Goal: Transaction & Acquisition: Purchase product/service

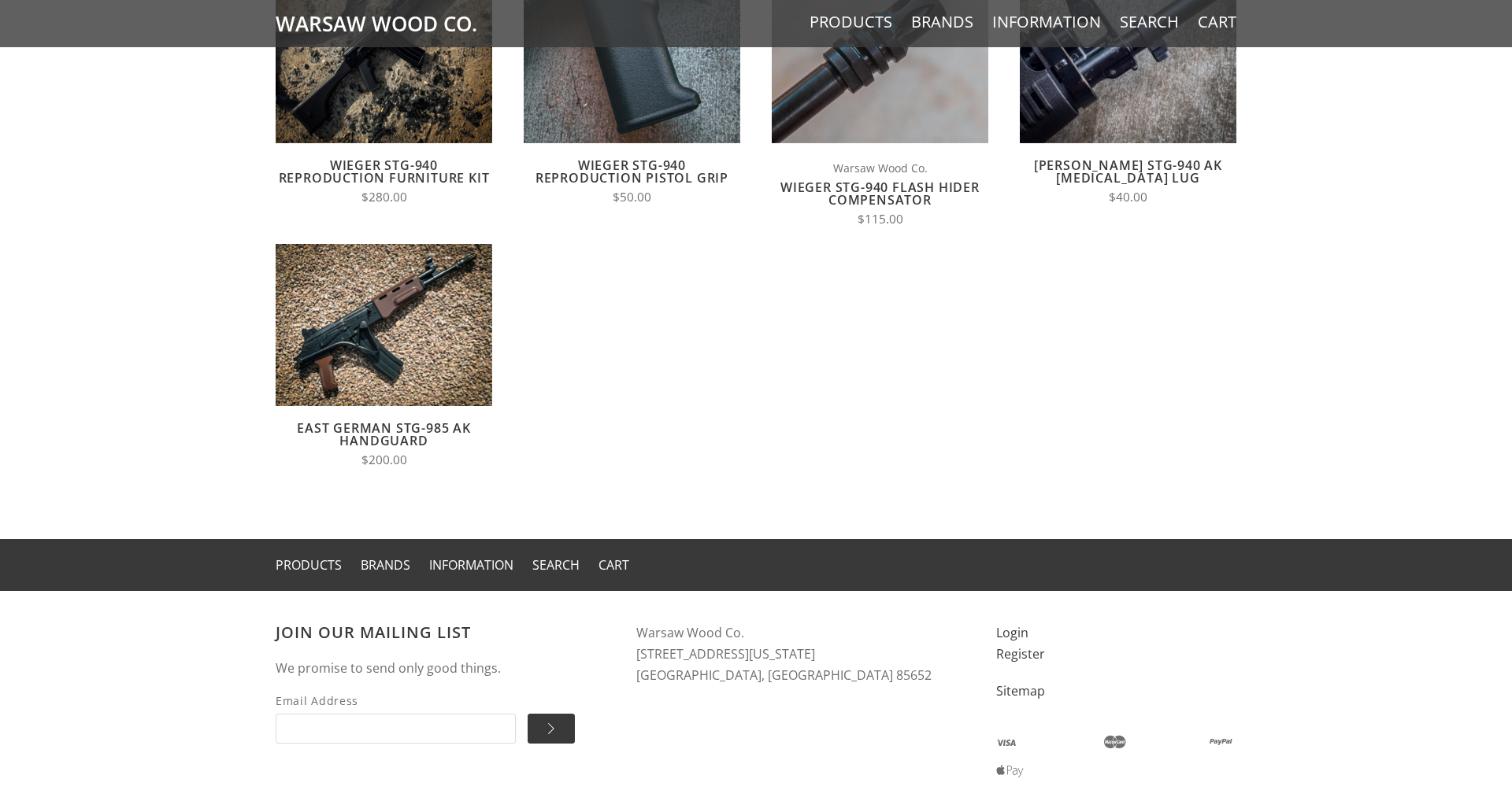
scroll to position [1375, 0]
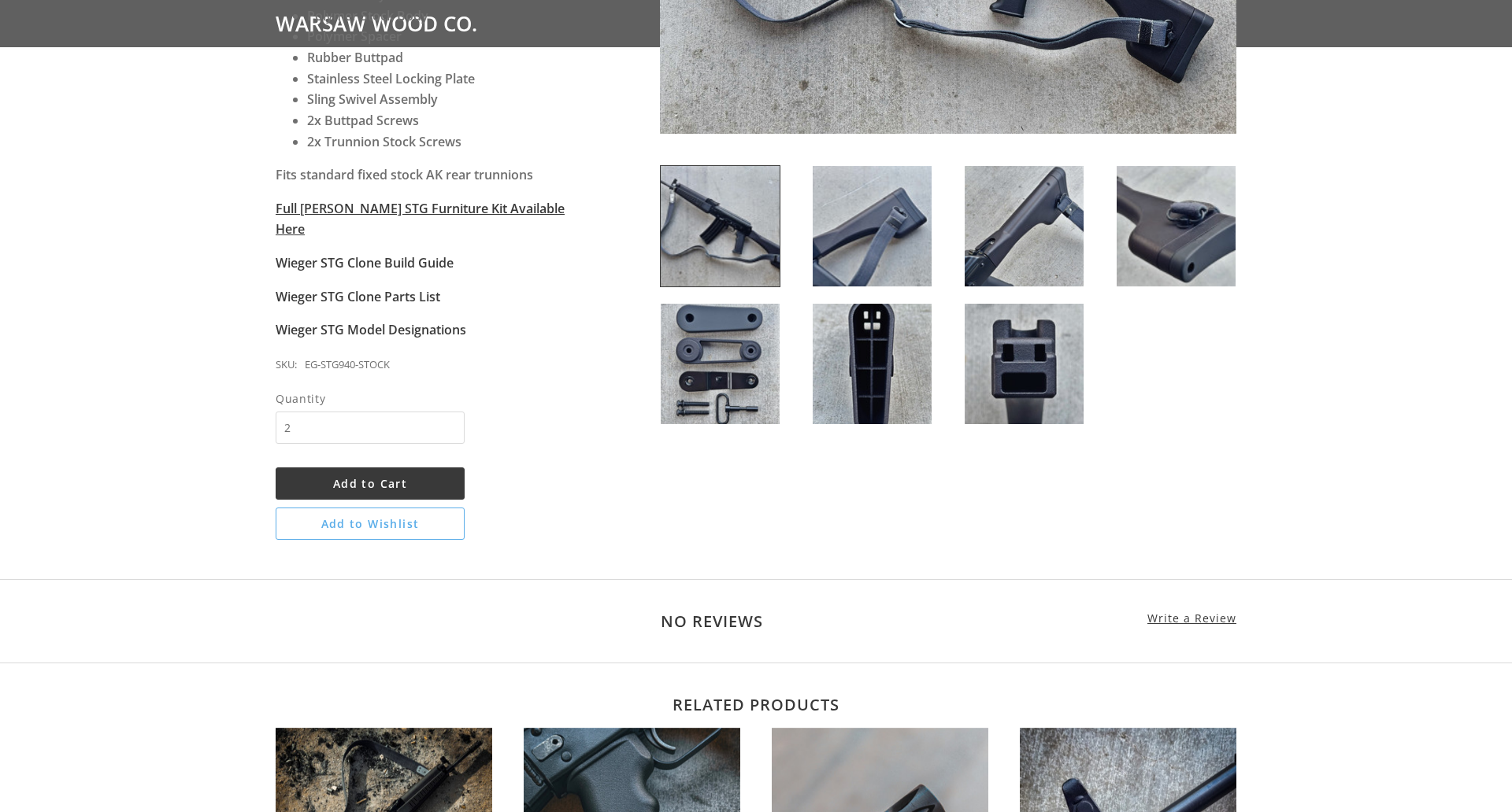
type input "2"
click at [370, 477] on span "Add to Cart" at bounding box center [370, 484] width 74 height 15
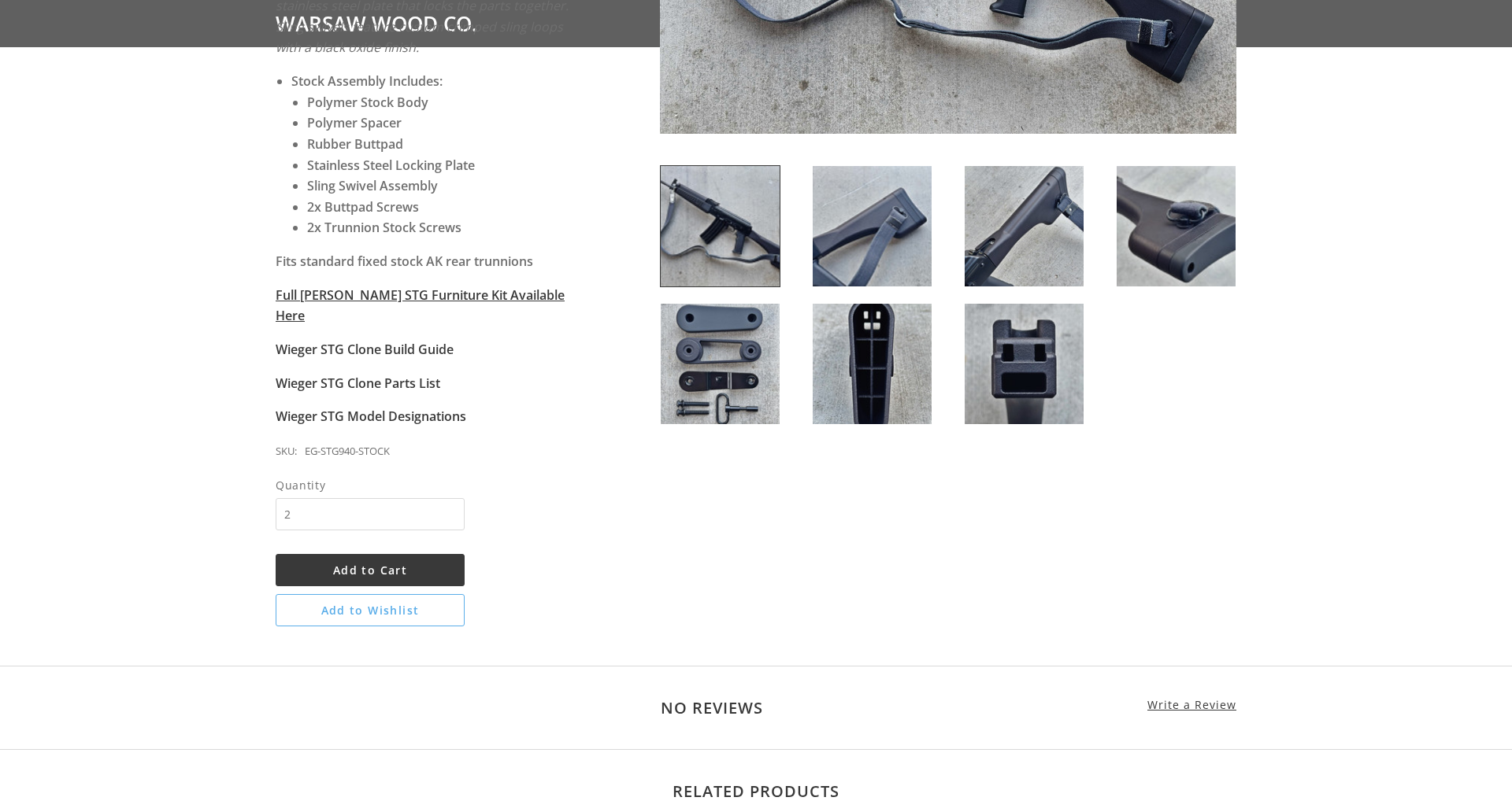
scroll to position [617, 0]
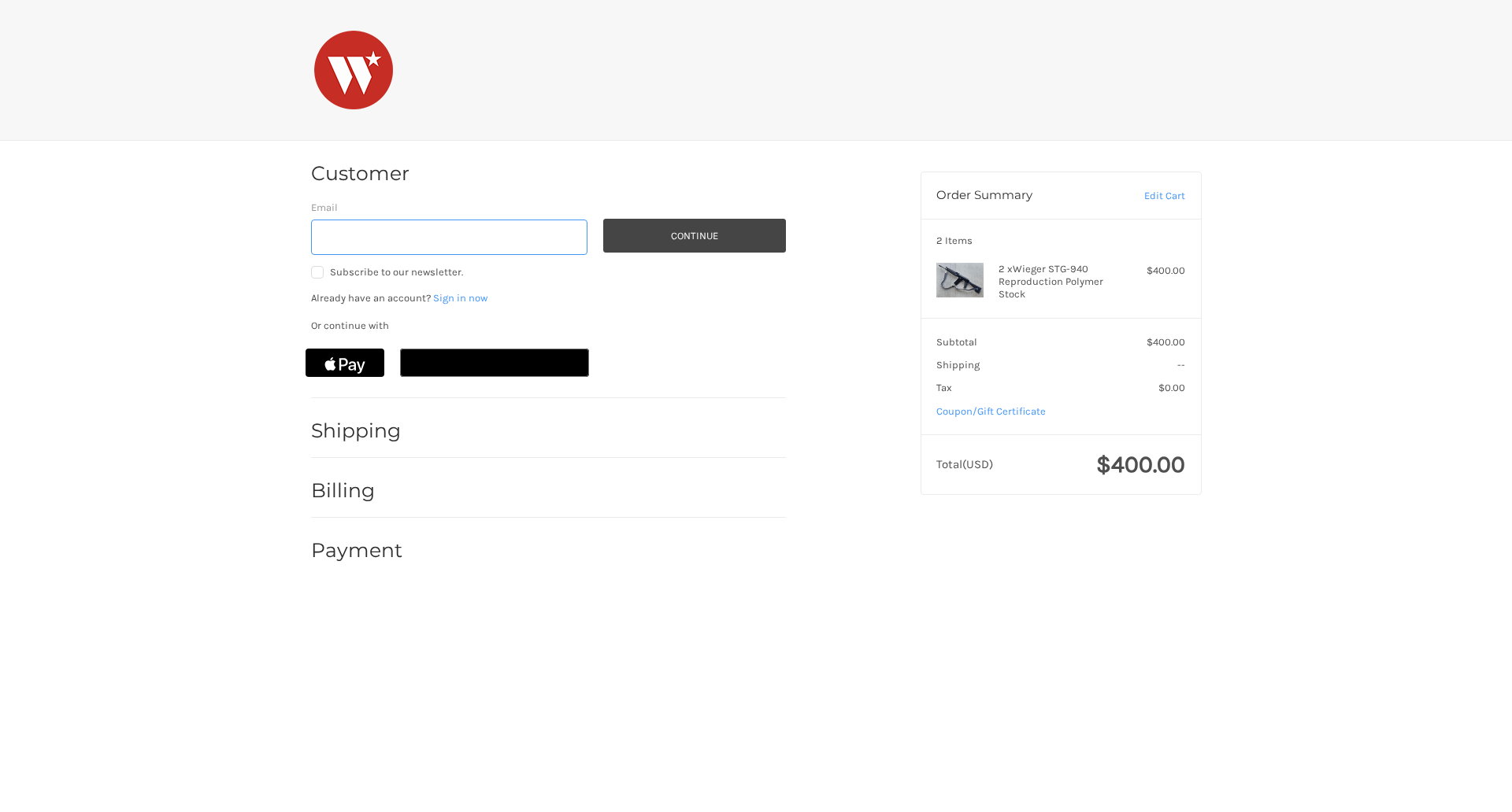
click at [449, 237] on input "Email" at bounding box center [450, 237] width 277 height 35
type input "reflectiz@bigcommerce.com"
click at [694, 236] on button "Continue" at bounding box center [695, 236] width 183 height 34
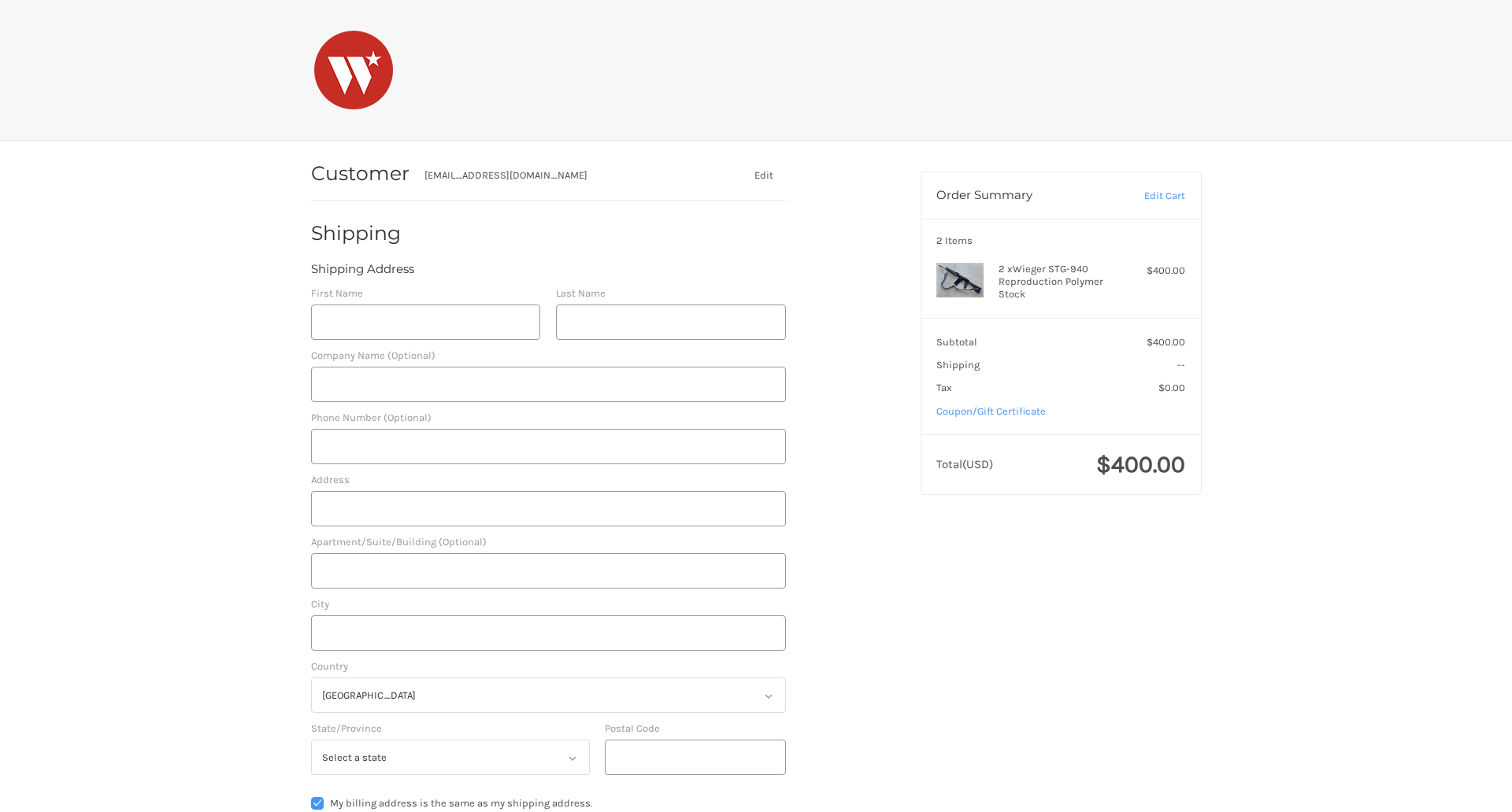
select select "US"
click at [425, 322] on input "First Name" at bounding box center [426, 323] width 230 height 35
type input "reflectiz"
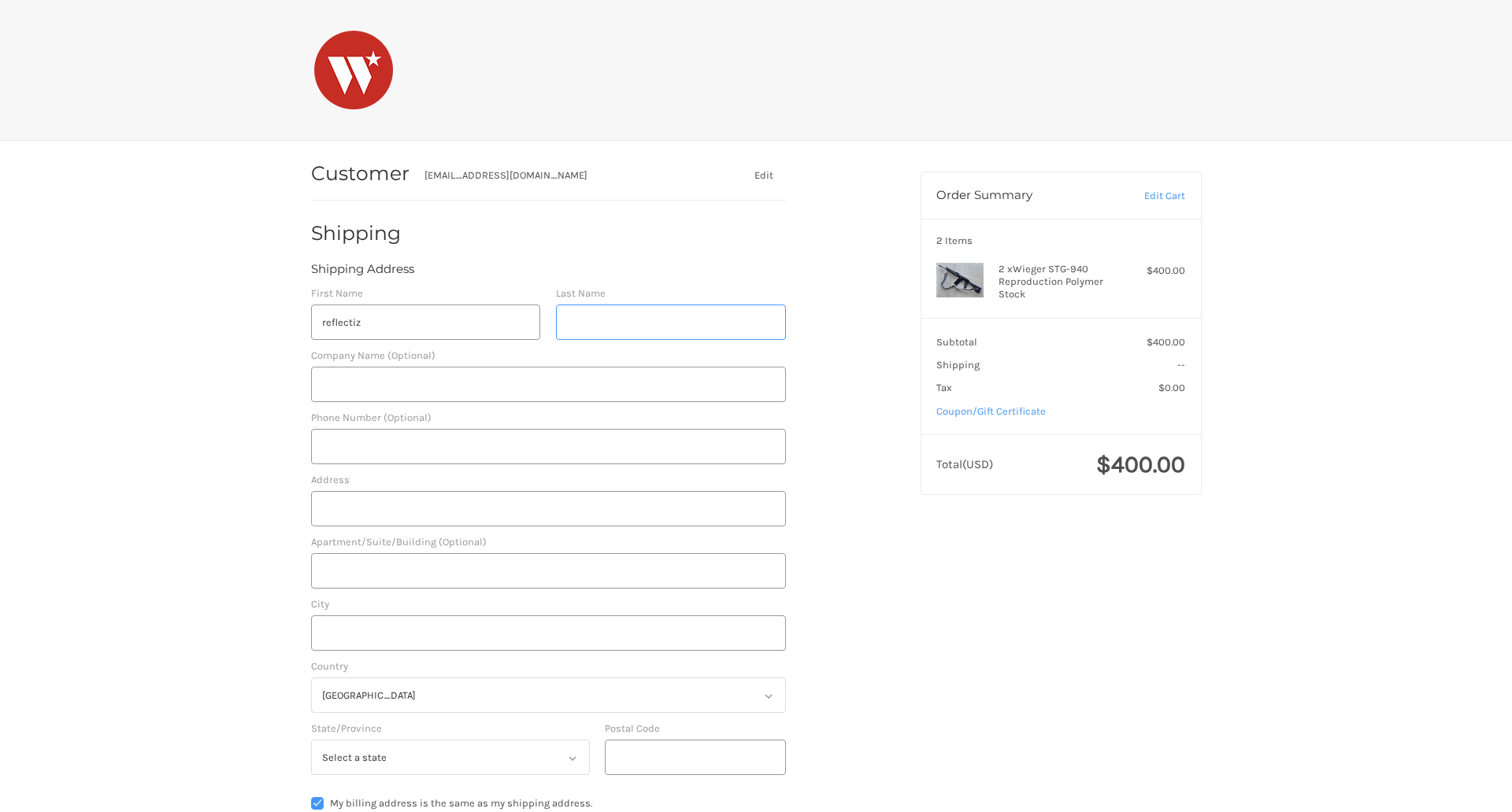
click at [670, 322] on input "Last Name" at bounding box center [671, 323] width 230 height 35
type input "bigcommerce"
click at [695, 757] on input "Postal Code" at bounding box center [696, 758] width 181 height 35
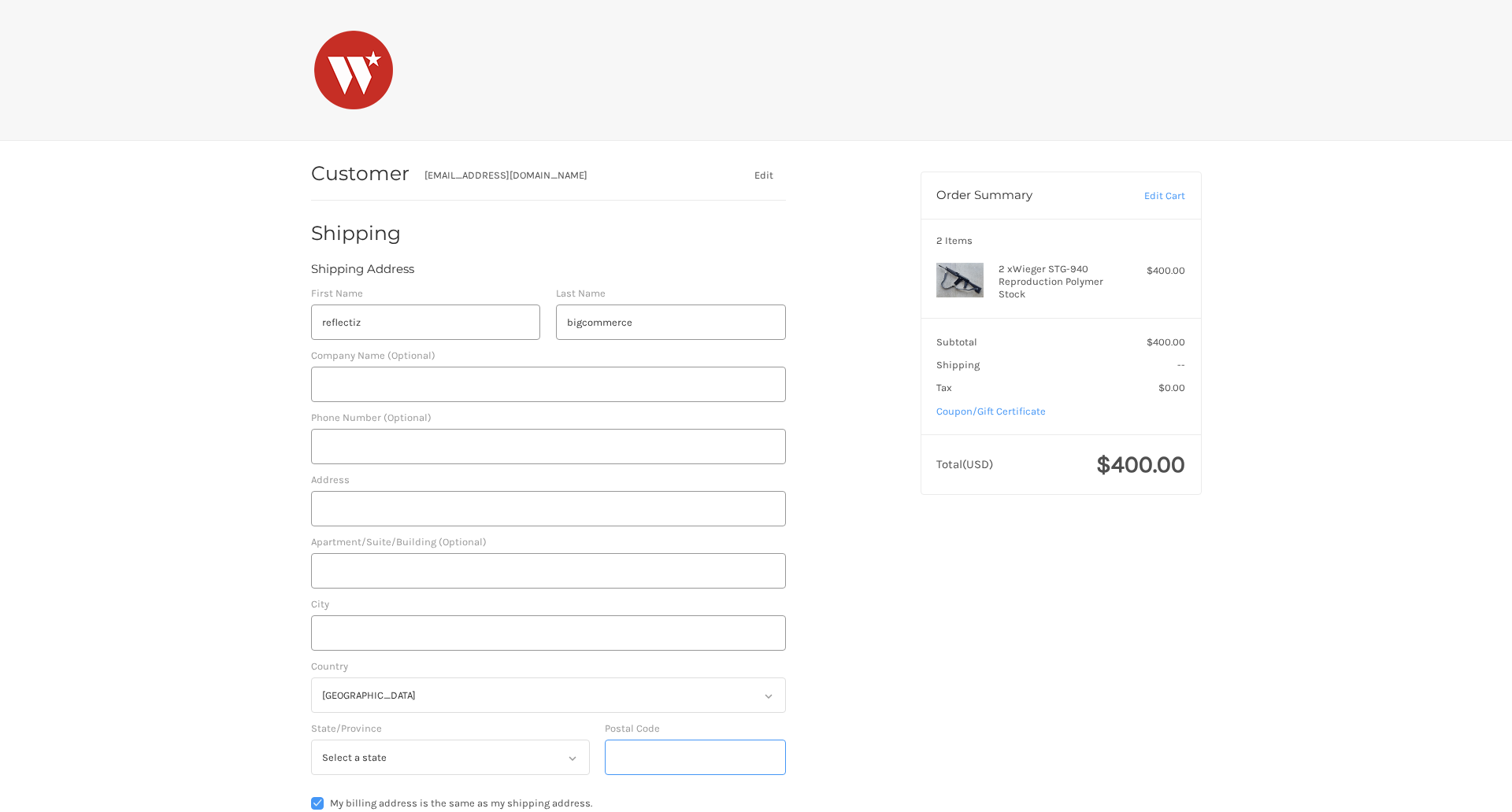
click at [695, 757] on input "Postal Code" at bounding box center [696, 758] width 181 height 35
click at [695, 757] on input "78701" at bounding box center [696, 758] width 181 height 35
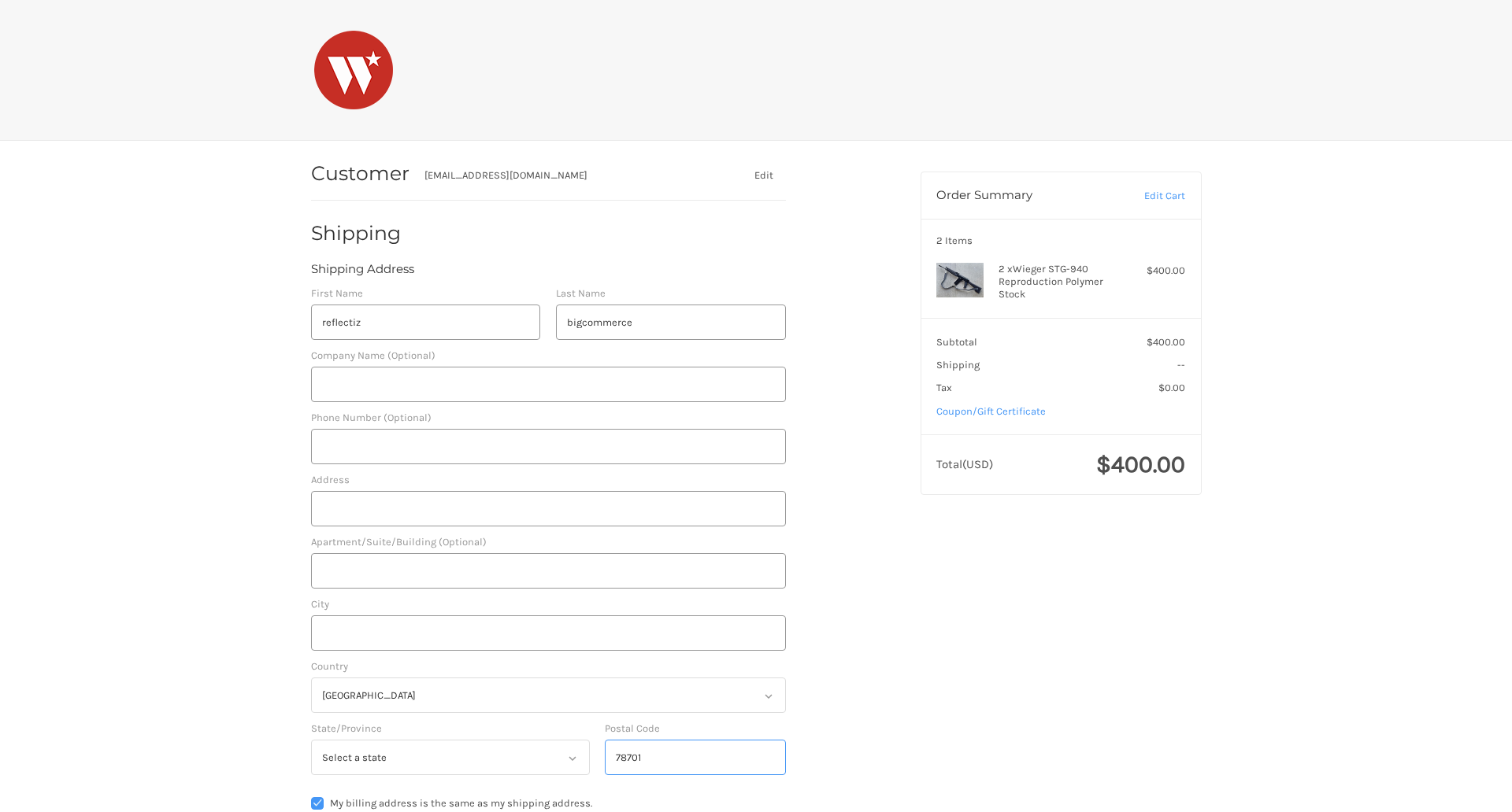
type input "78701"
click at [548, 509] on input "Address" at bounding box center [549, 509] width 475 height 35
type input "11305 4 Points Dr Building 2, Suite 100"
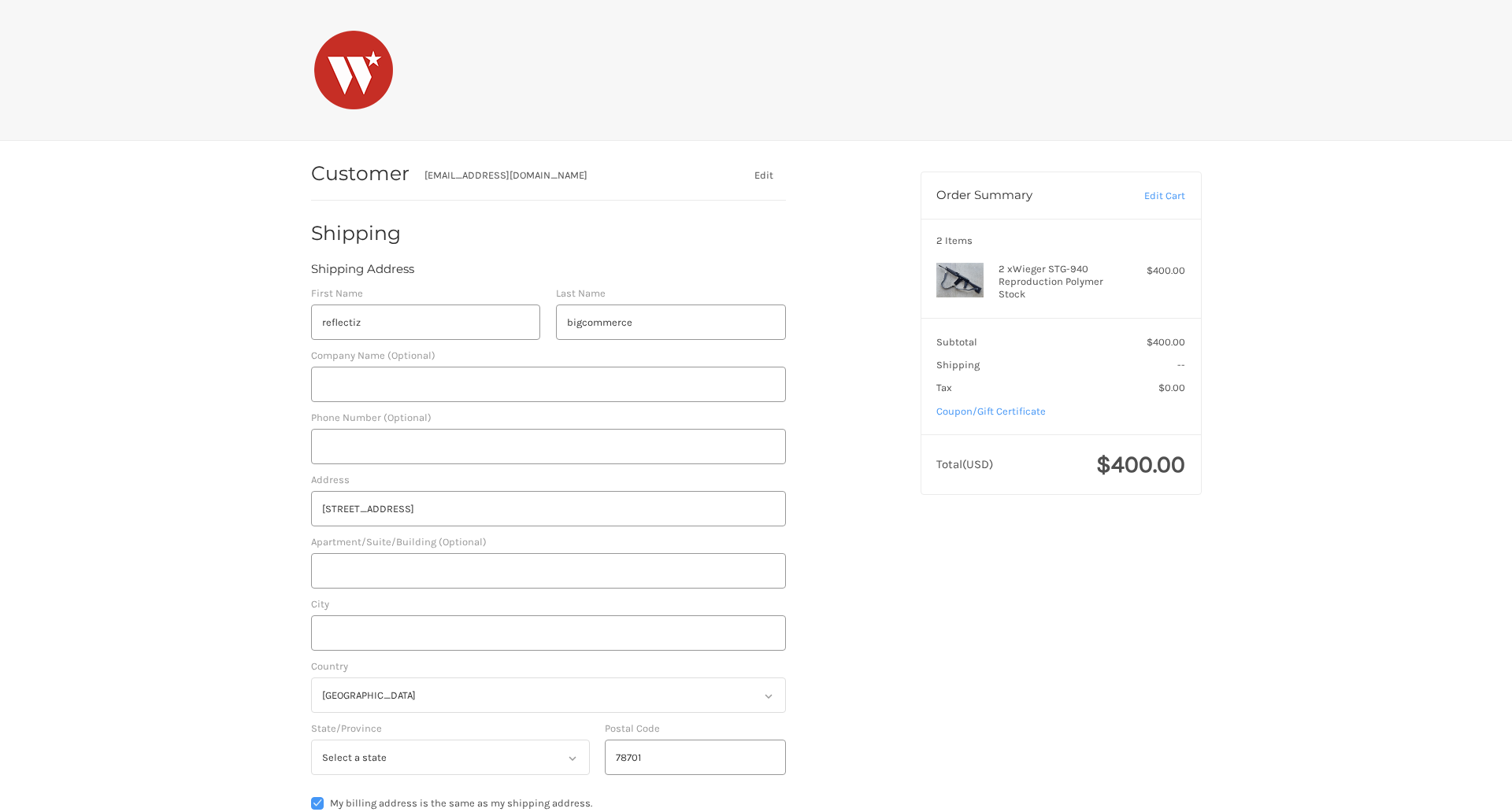
click at [363, 272] on legend "Shipping Address" at bounding box center [363, 273] width 103 height 25
click at [695, 757] on input "78701" at bounding box center [696, 758] width 181 height 35
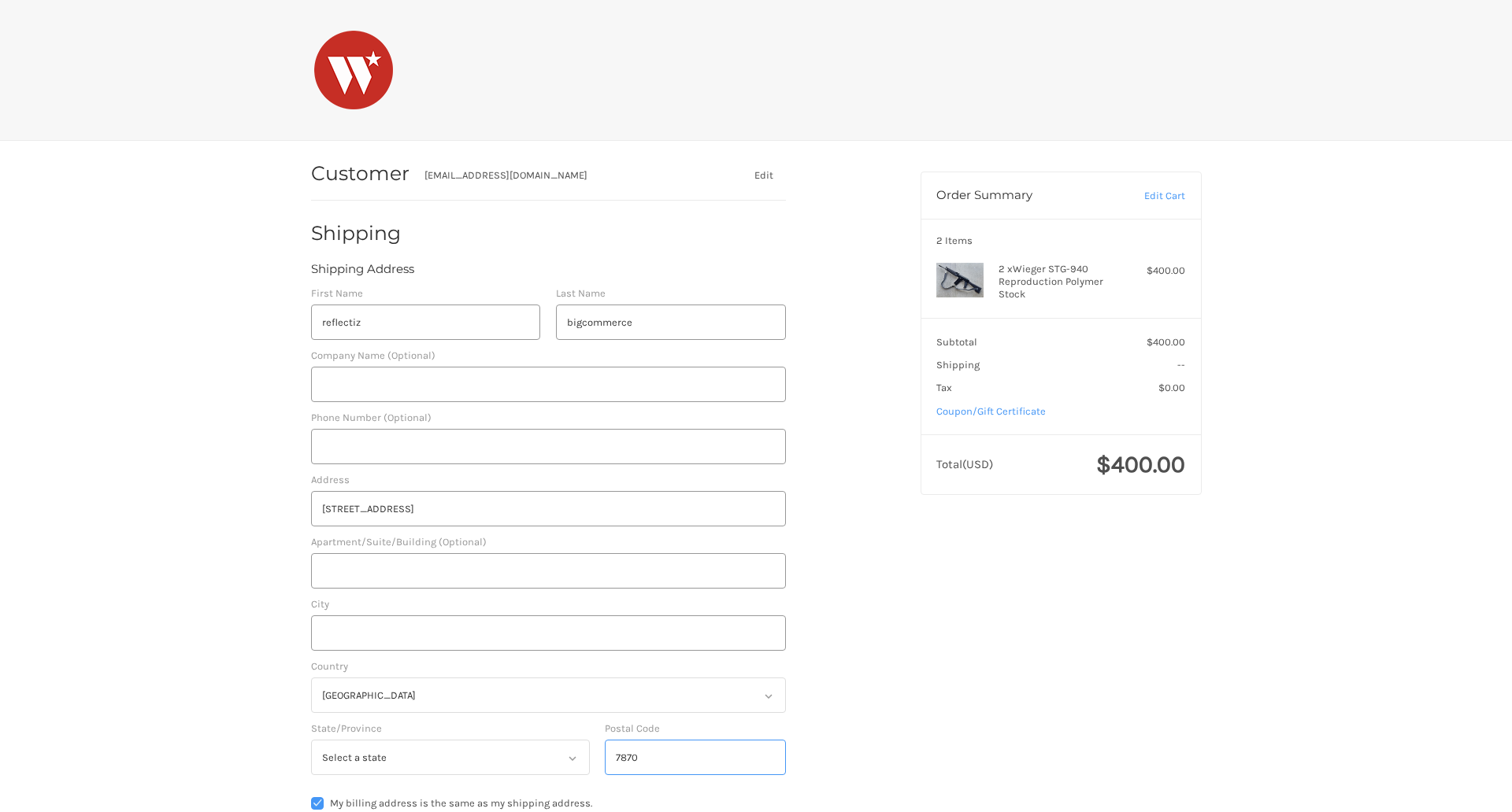
type input "78701"
select select "TX"
click at [548, 570] on input "Apartment/Suite/Building (Optional)" at bounding box center [549, 571] width 475 height 35
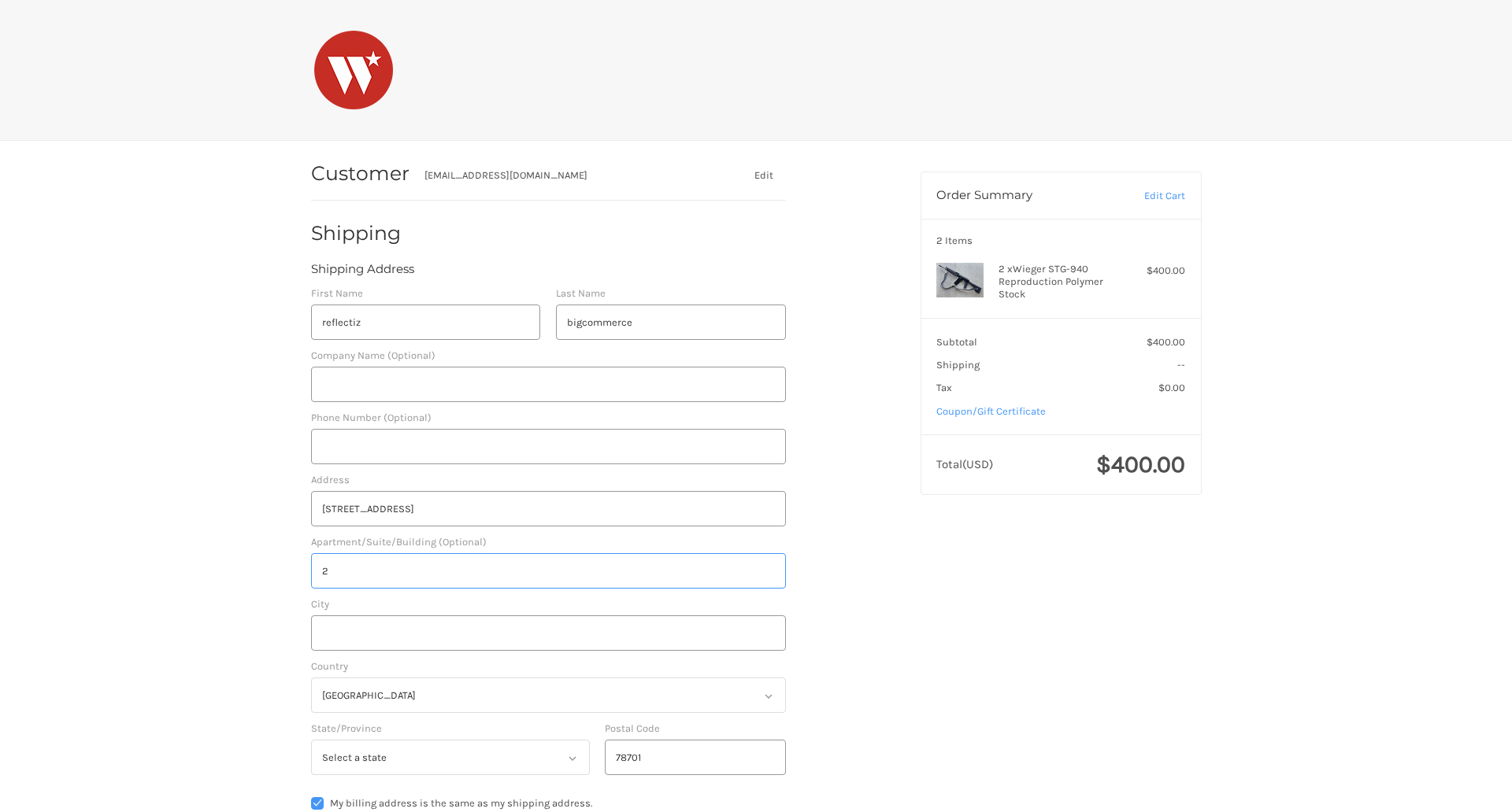
type input "2"
click at [548, 633] on input "City" at bounding box center [549, 634] width 475 height 35
click at [548, 633] on input "Austin" at bounding box center [549, 634] width 475 height 35
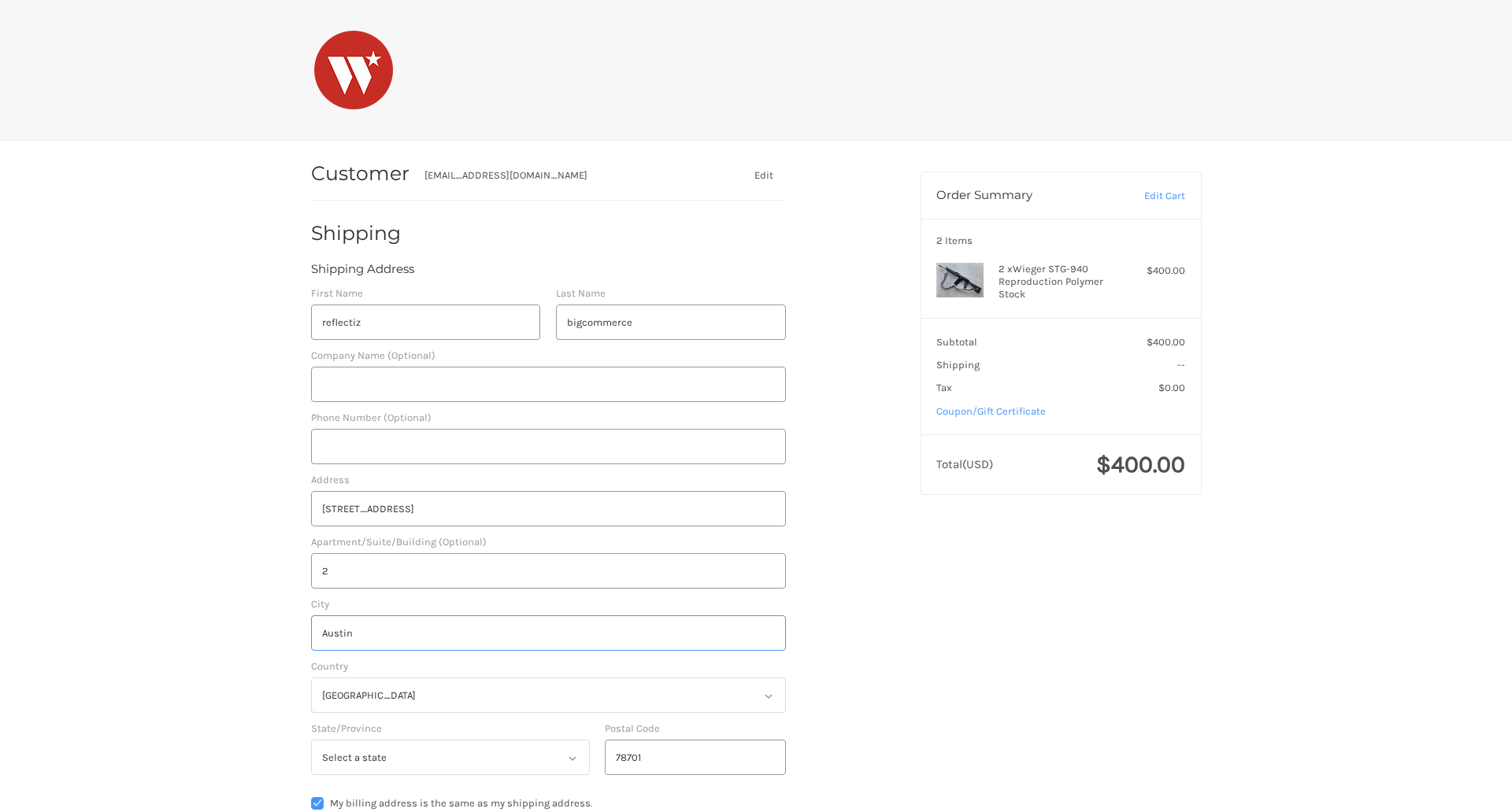
click at [548, 633] on input "Austin" at bounding box center [549, 634] width 475 height 35
type input "Austin"
radio input "true"
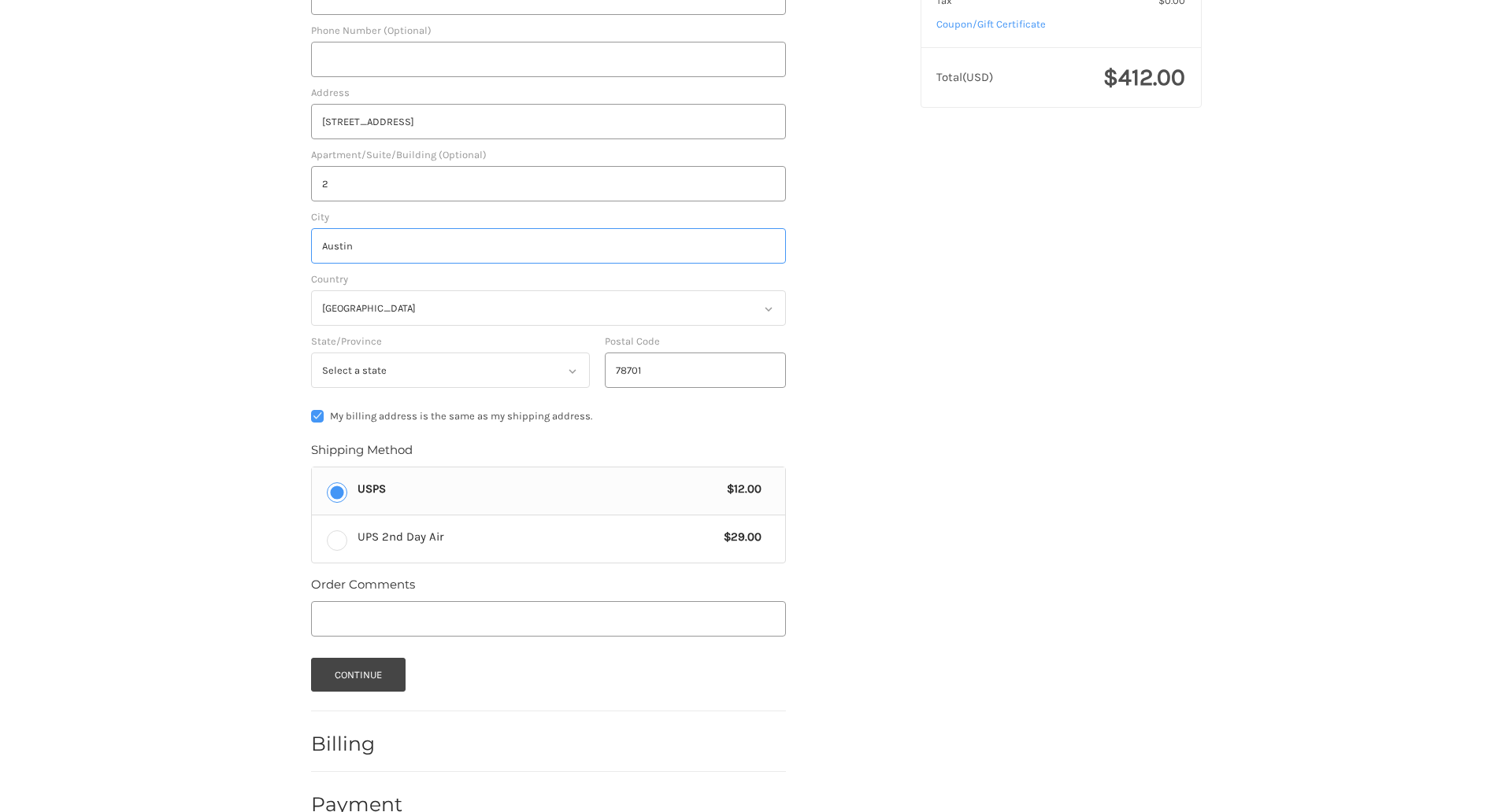
scroll to position [422, 0]
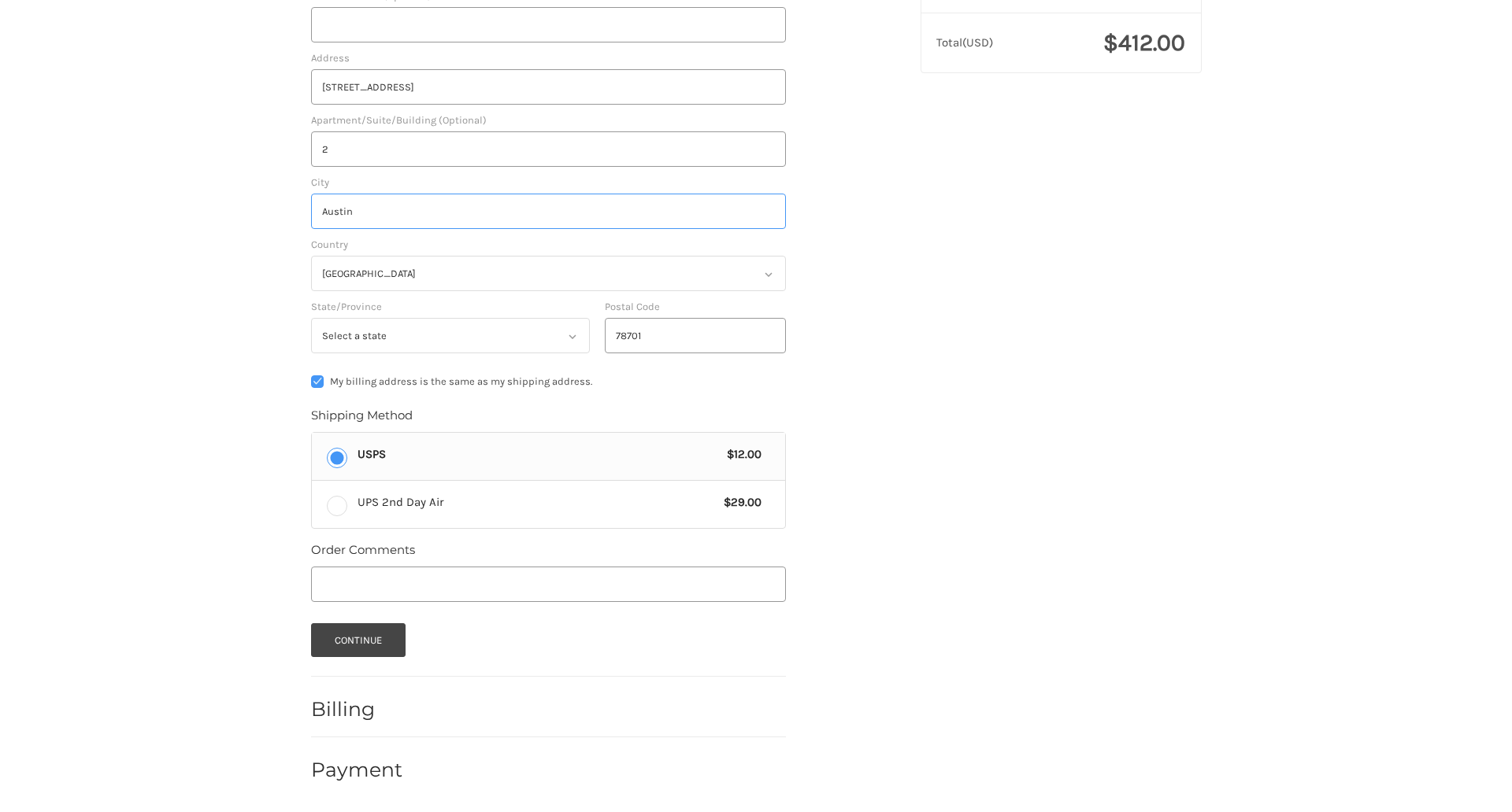
type input "Austin"
click at [548, 25] on input "Phone Number (Optional)" at bounding box center [549, 25] width 475 height 35
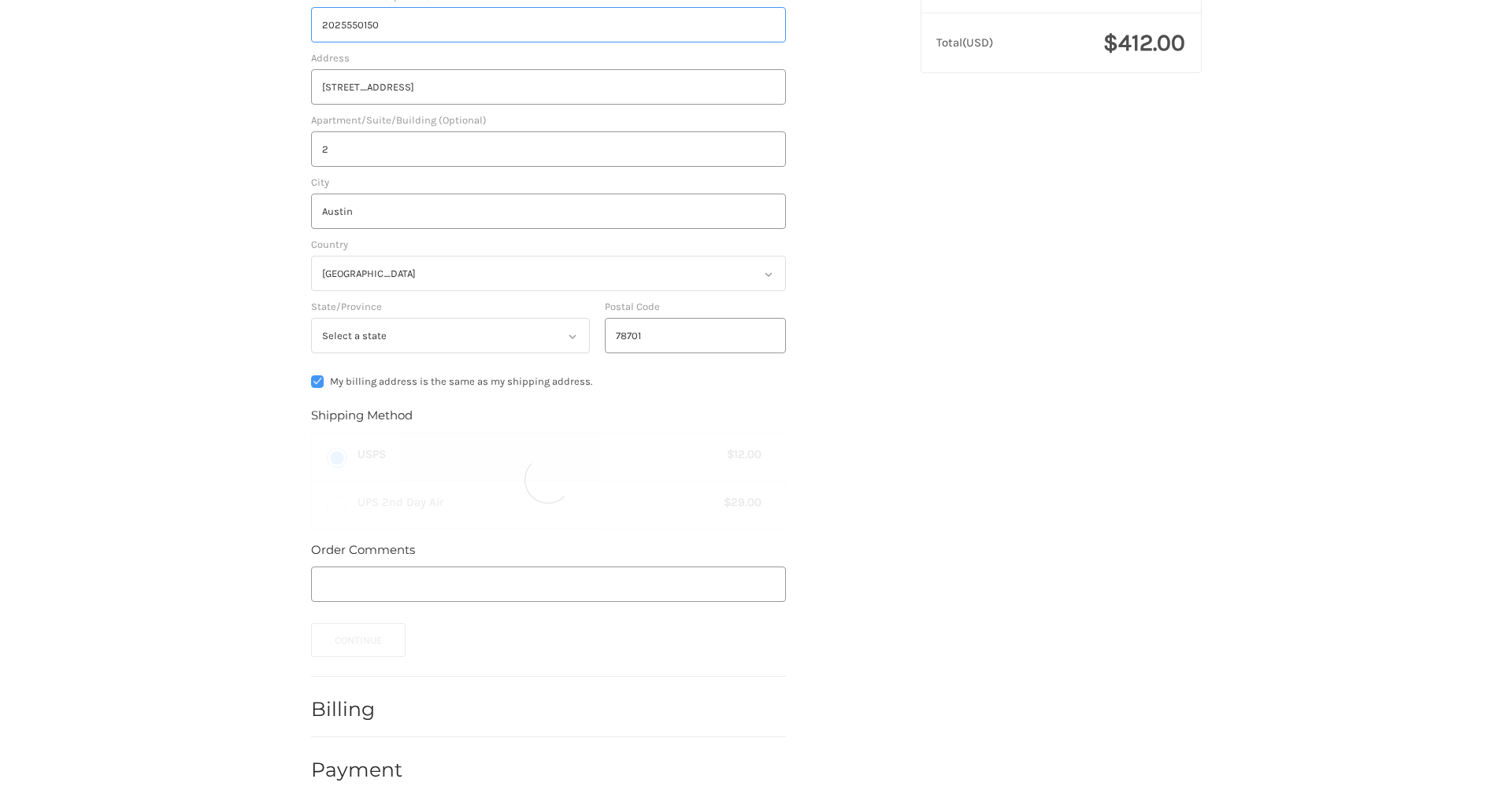
type input "2025550150"
type input "bigcommerce"
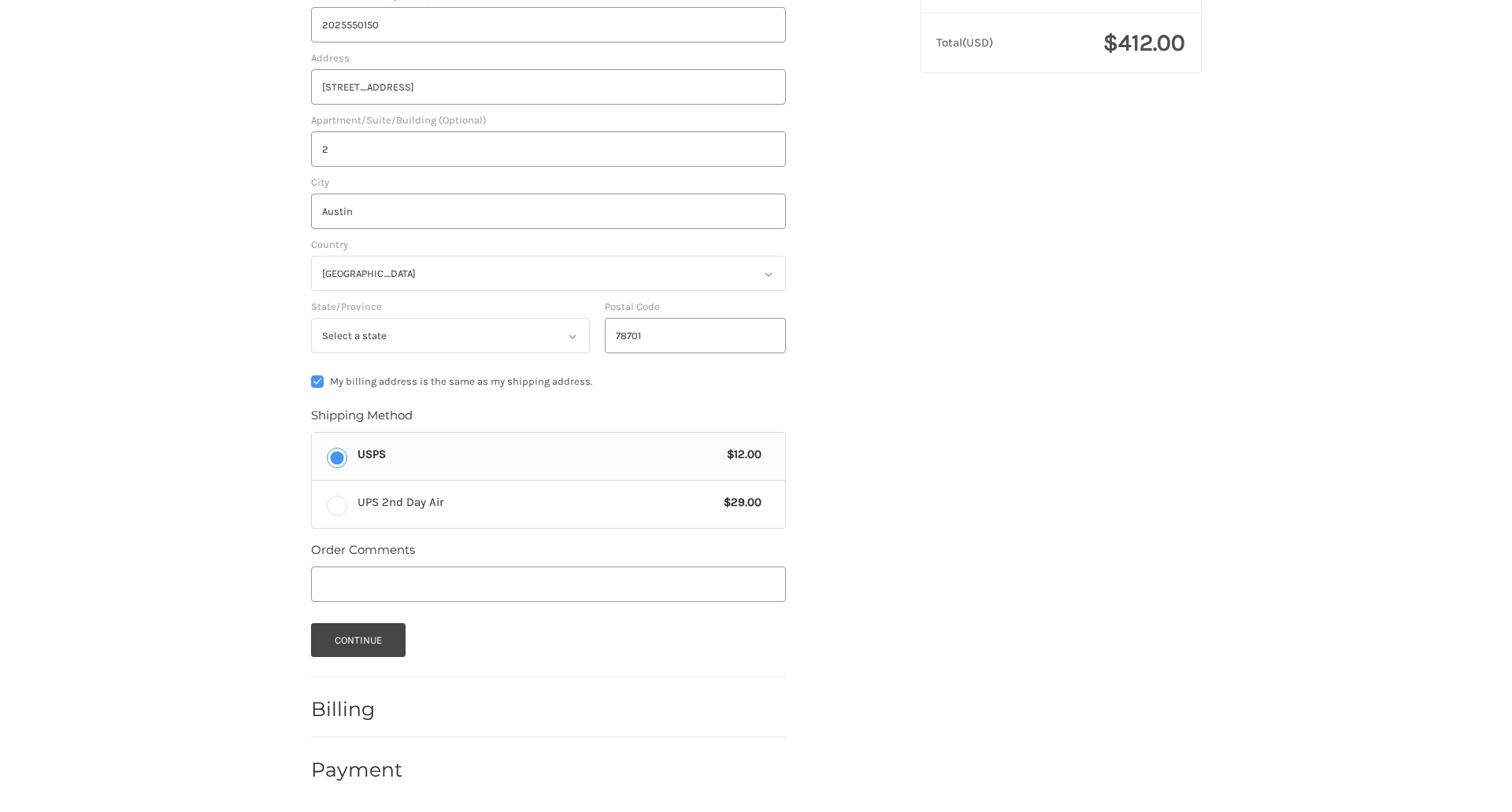
click at [548, 455] on span "USPS" at bounding box center [538, 454] width 363 height 18
click at [313, 433] on input "USPS $12.00" at bounding box center [312, 433] width 1 height 1
click at [358, 640] on button "Continue" at bounding box center [358, 640] width 96 height 34
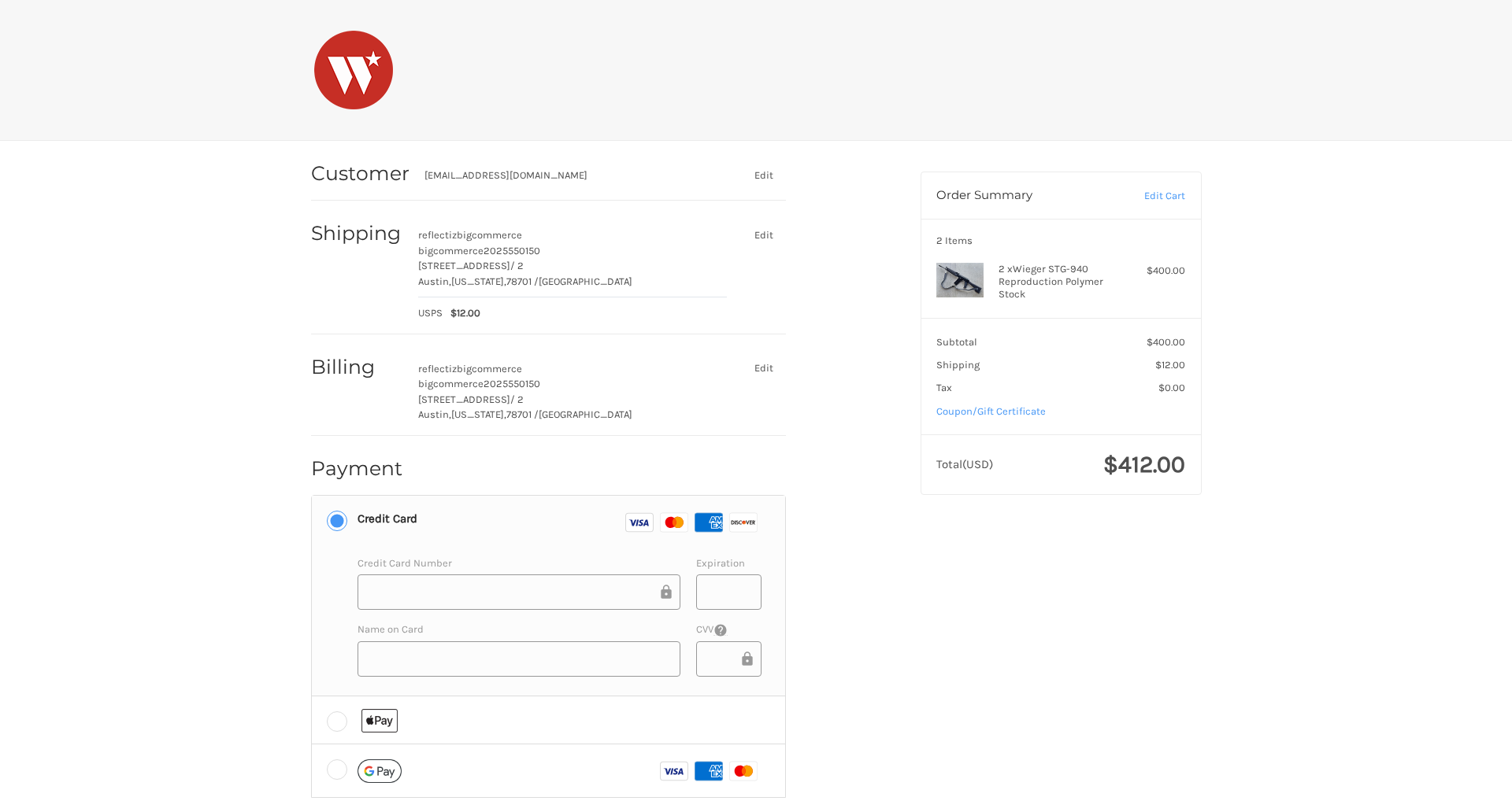
scroll to position [83, 0]
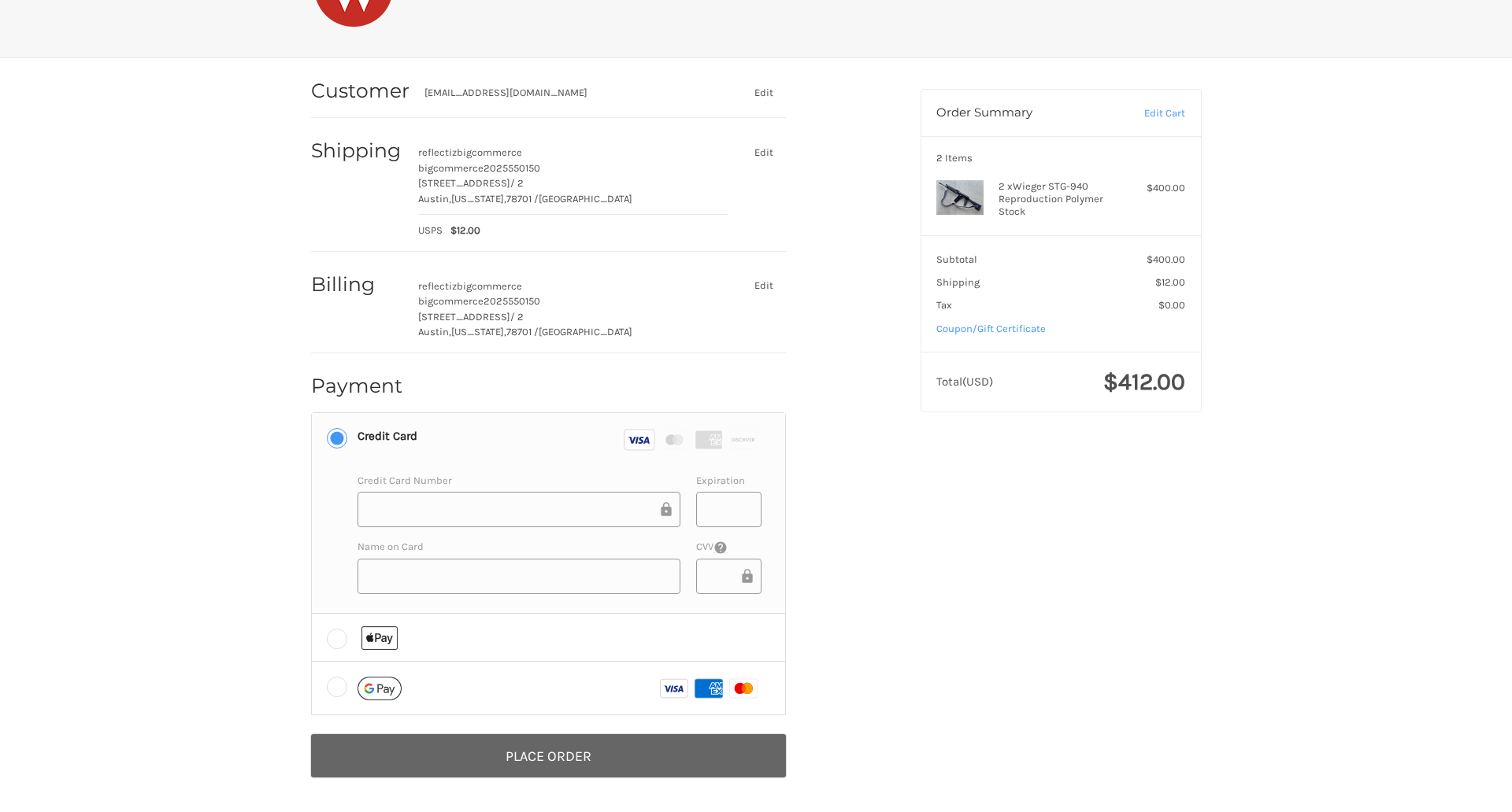
click at [548, 755] on button "Place Order" at bounding box center [549, 755] width 475 height 43
